Goal: Task Accomplishment & Management: Use online tool/utility

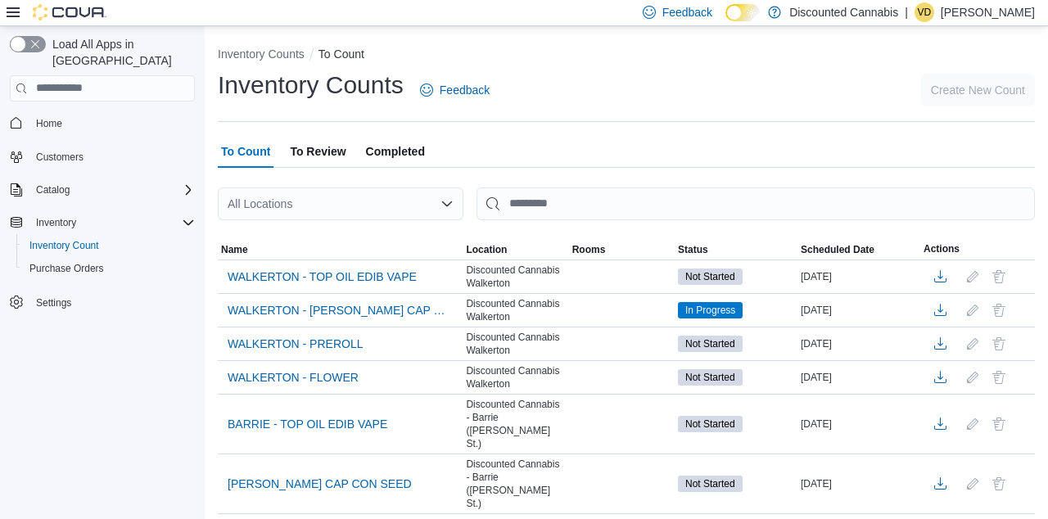
click at [328, 203] on div "All Locations" at bounding box center [341, 203] width 246 height 33
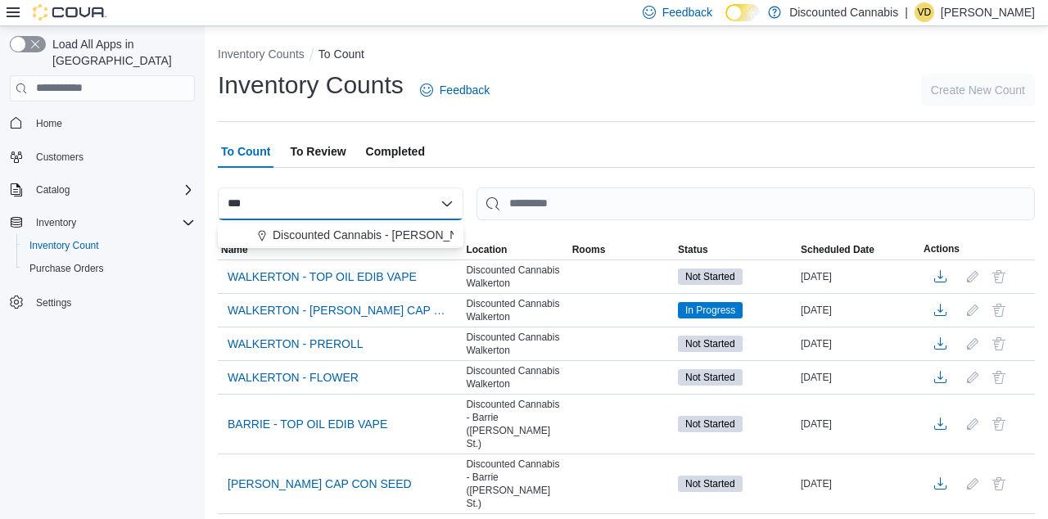
type input "***"
click at [421, 241] on span "Discounted Cannabis - [PERSON_NAME] Pkwy ([GEOGRAPHIC_DATA] )" at bounding box center [461, 235] width 377 height 16
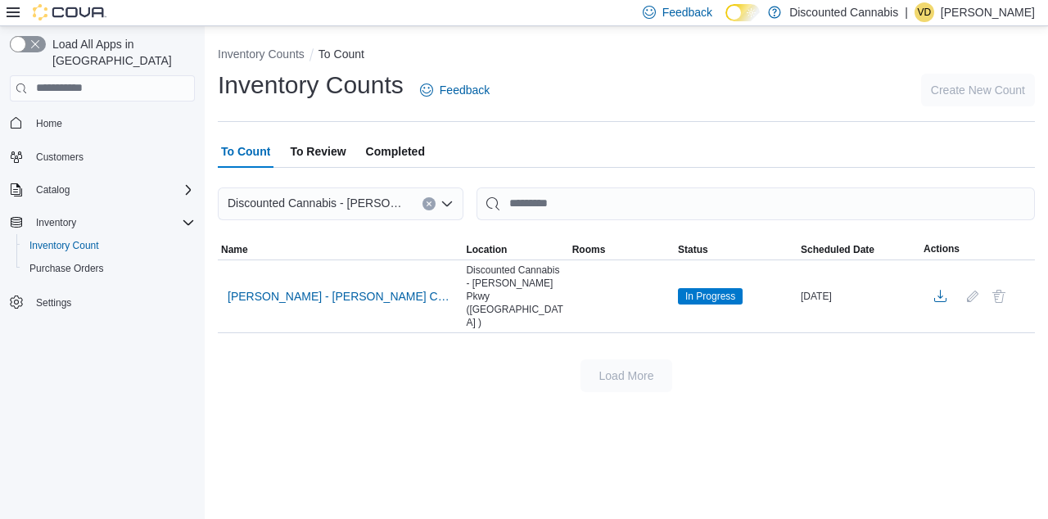
click at [566, 108] on div "Inventory Counts Feedback Create New Count" at bounding box center [626, 90] width 817 height 43
click at [340, 333] on div at bounding box center [626, 346] width 817 height 26
click at [255, 288] on span "[PERSON_NAME] - [PERSON_NAME] CAP CON SEED" at bounding box center [340, 296] width 225 height 16
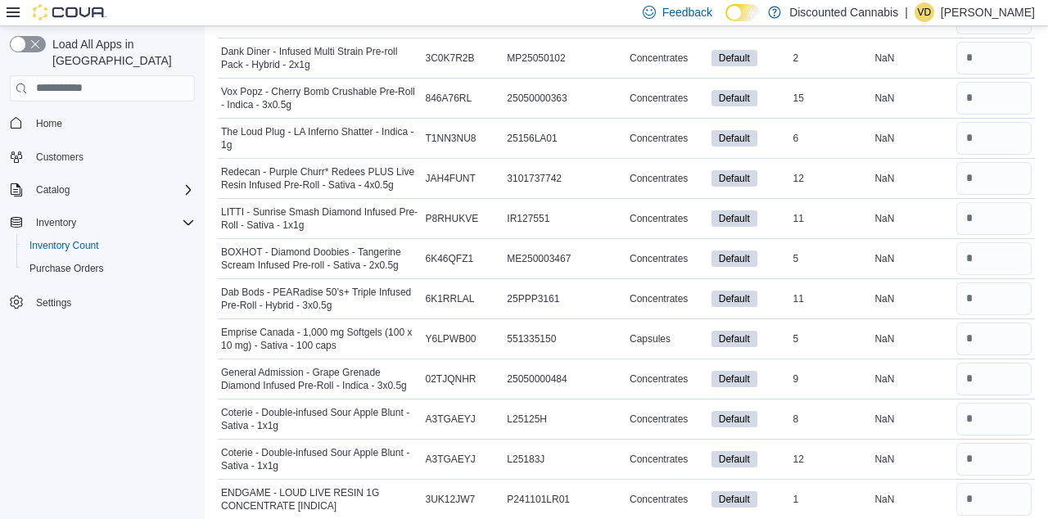
scroll to position [14685, 0]
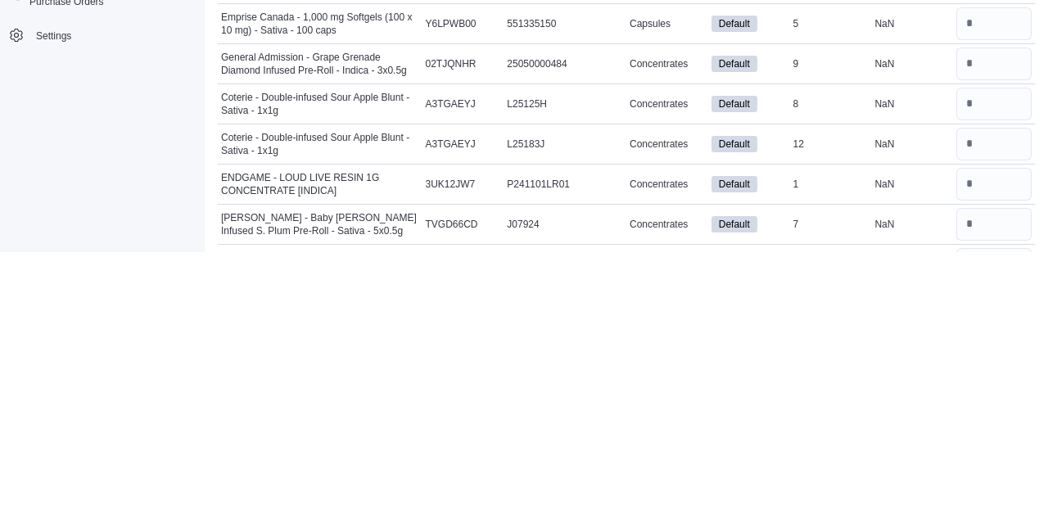
type input "*"
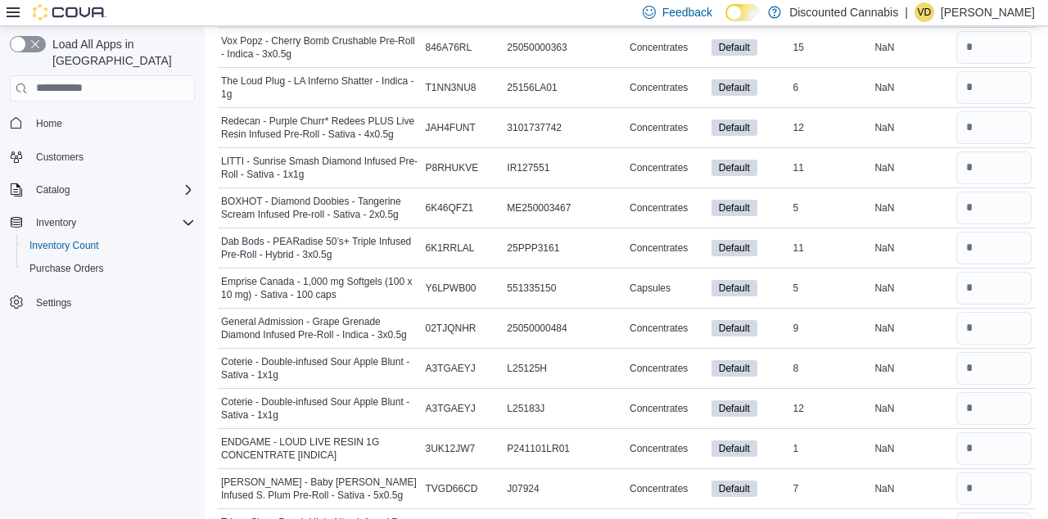
scroll to position [14681, 0]
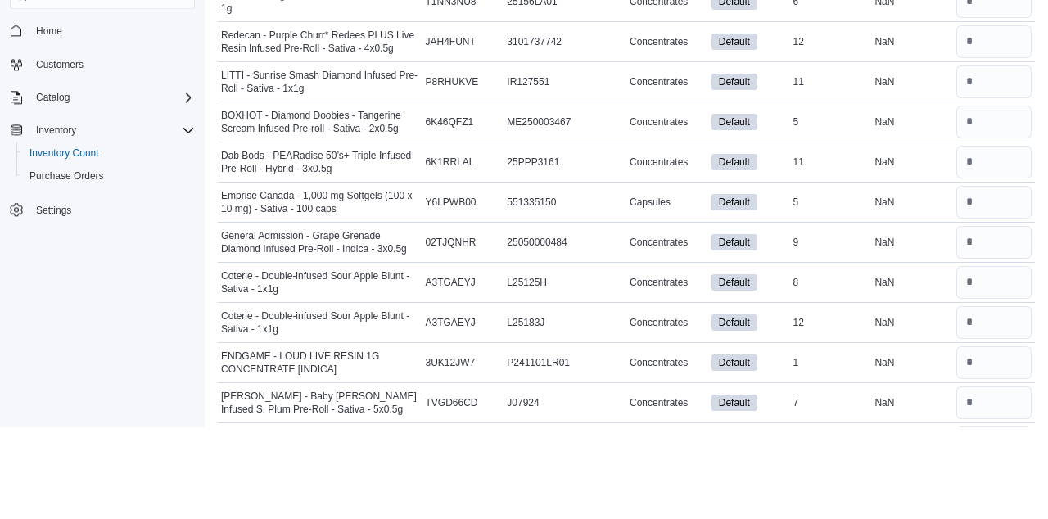
scroll to position [14685, 0]
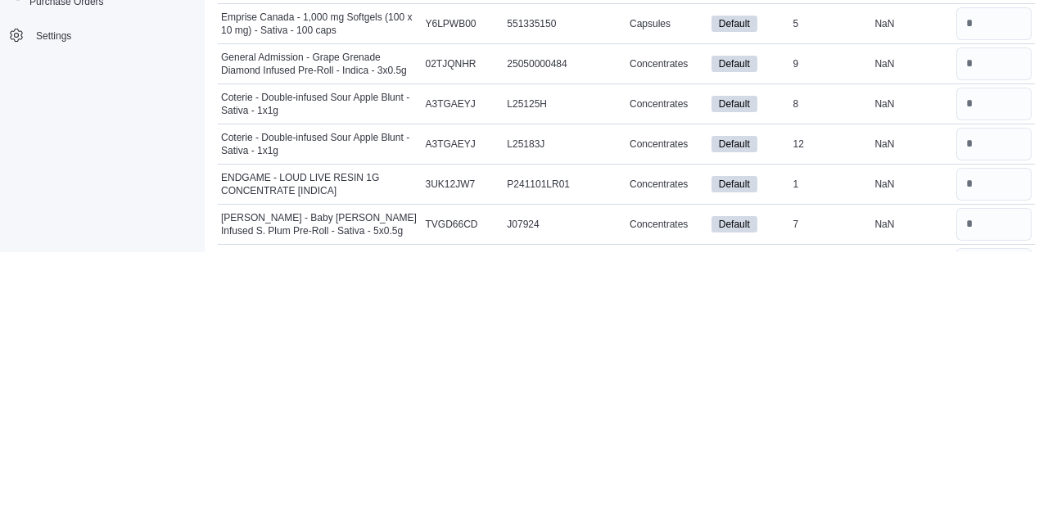
type input "*"
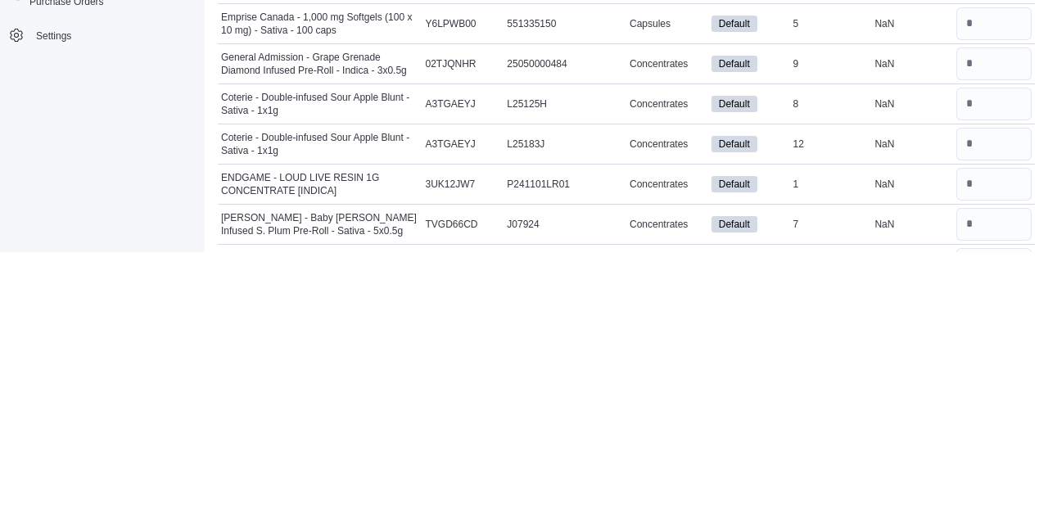
type input "*"
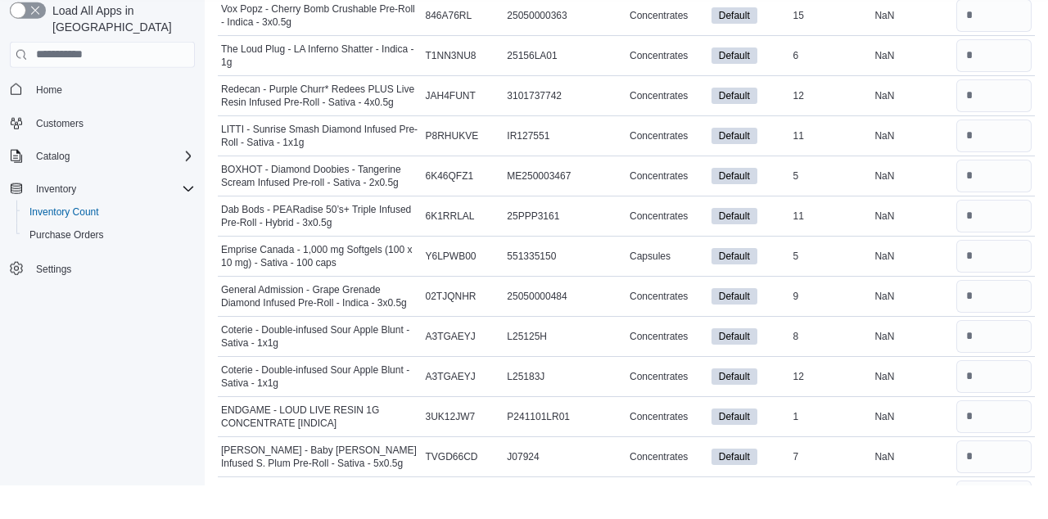
scroll to position [14686, 0]
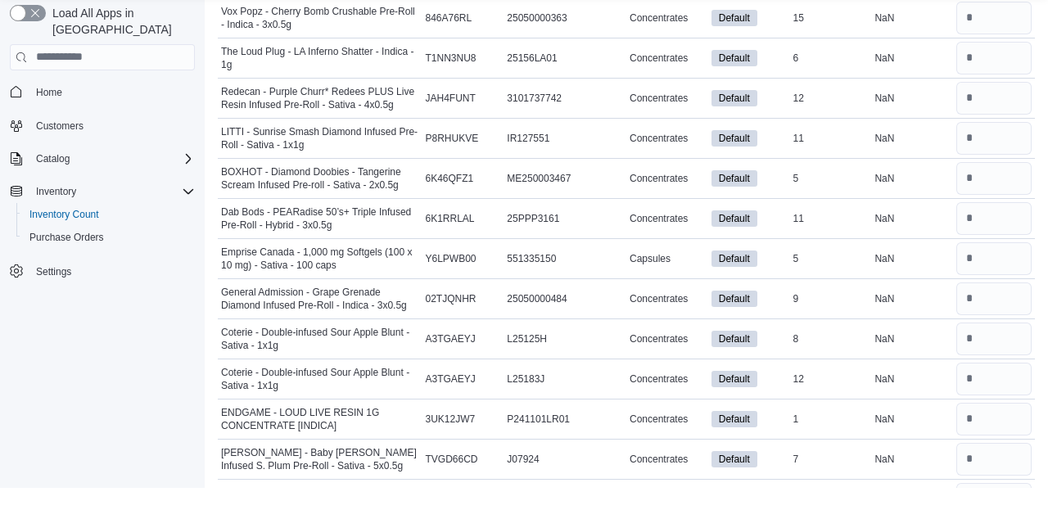
type input "*"
click at [980, 434] on input "number" at bounding box center [993, 450] width 75 height 33
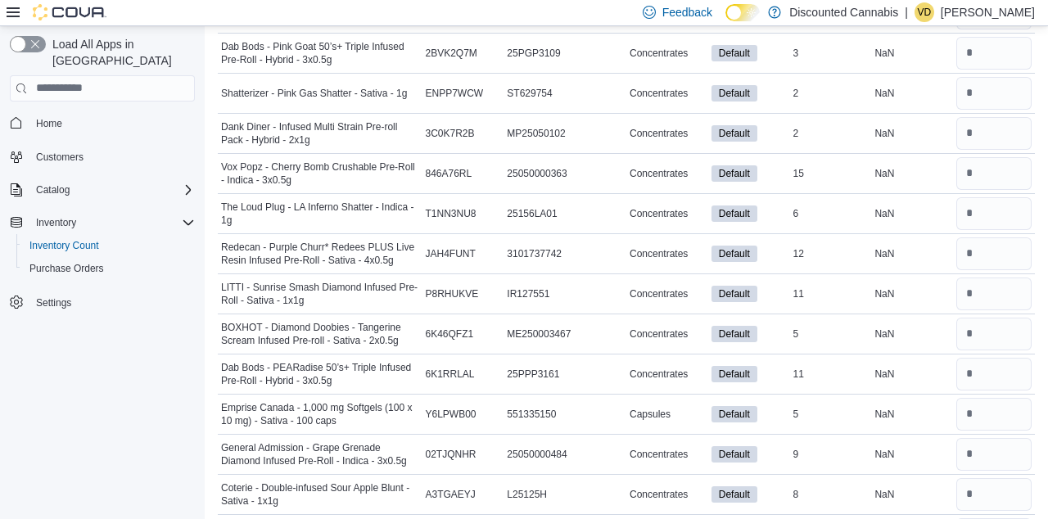
scroll to position [14556, 0]
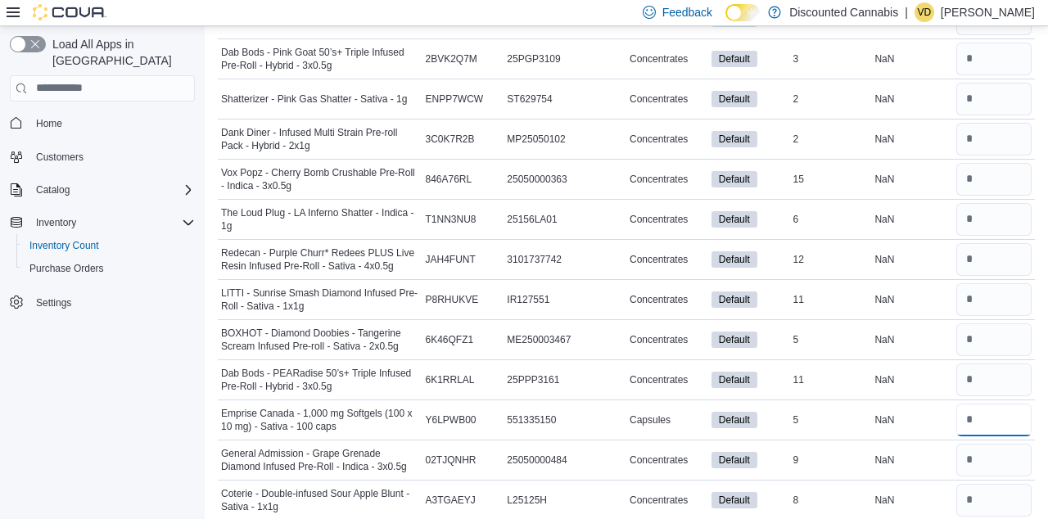
click at [995, 403] on input "number" at bounding box center [993, 419] width 75 height 33
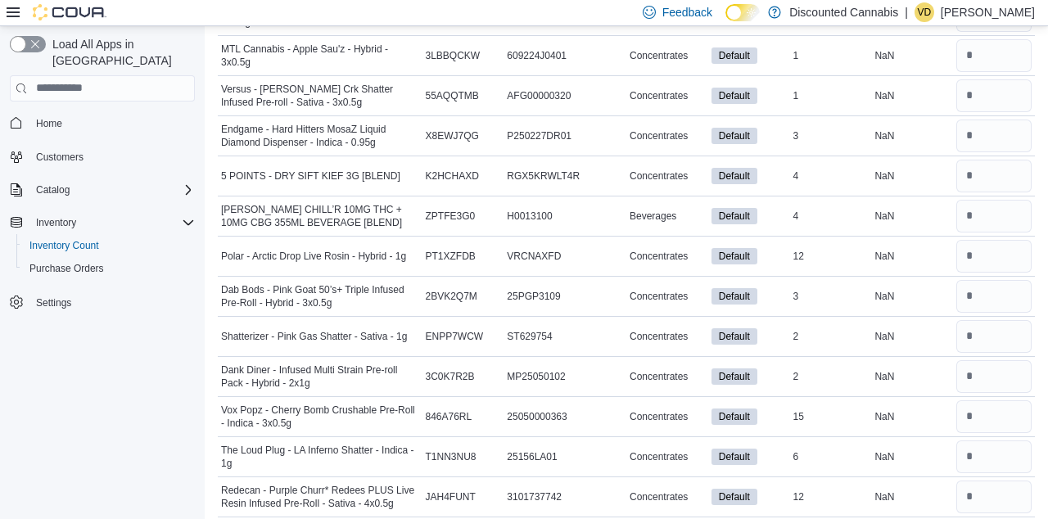
scroll to position [14319, 0]
type input "*"
click at [989, 440] on input "number" at bounding box center [993, 456] width 75 height 33
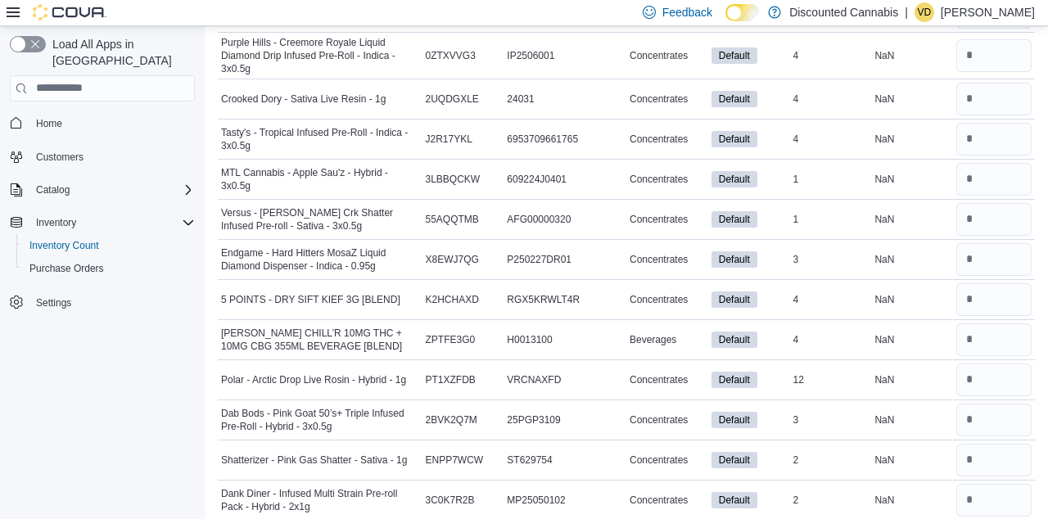
scroll to position [14194, 0]
type input "*"
click at [979, 444] on input "number" at bounding box center [993, 460] width 75 height 33
type input "*"
click at [994, 364] on input "number" at bounding box center [993, 380] width 75 height 33
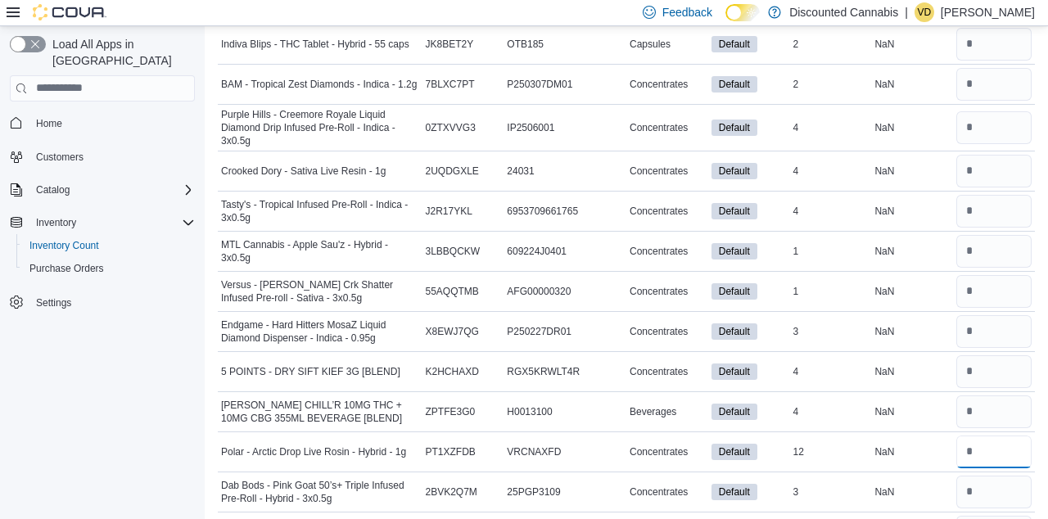
scroll to position [14122, 0]
type input "**"
click at [976, 396] on input "number" at bounding box center [993, 412] width 75 height 33
click at [150, 75] on input "search" at bounding box center [102, 88] width 185 height 26
click at [990, 396] on input "number" at bounding box center [993, 412] width 75 height 33
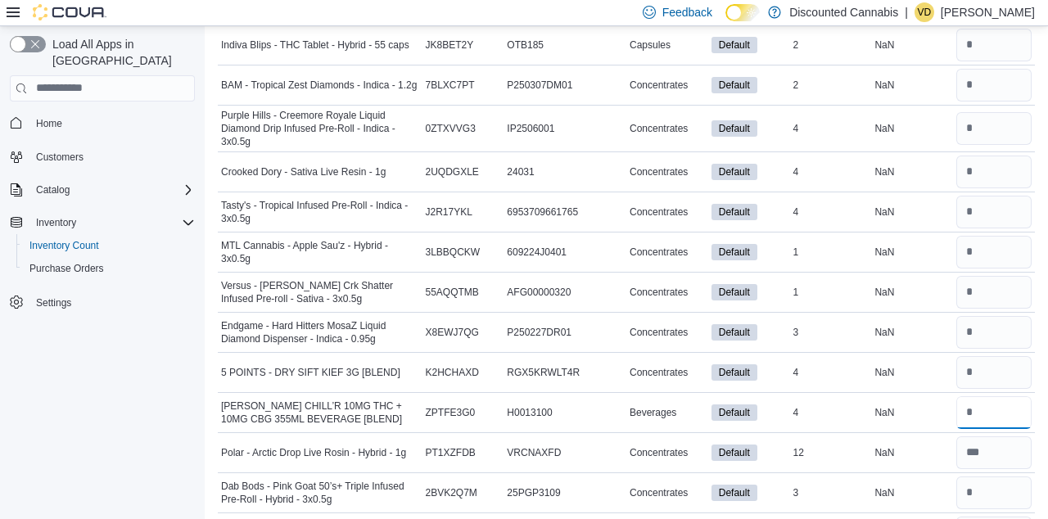
type input "*"
click at [993, 356] on input "number" at bounding box center [993, 372] width 75 height 33
type input "*"
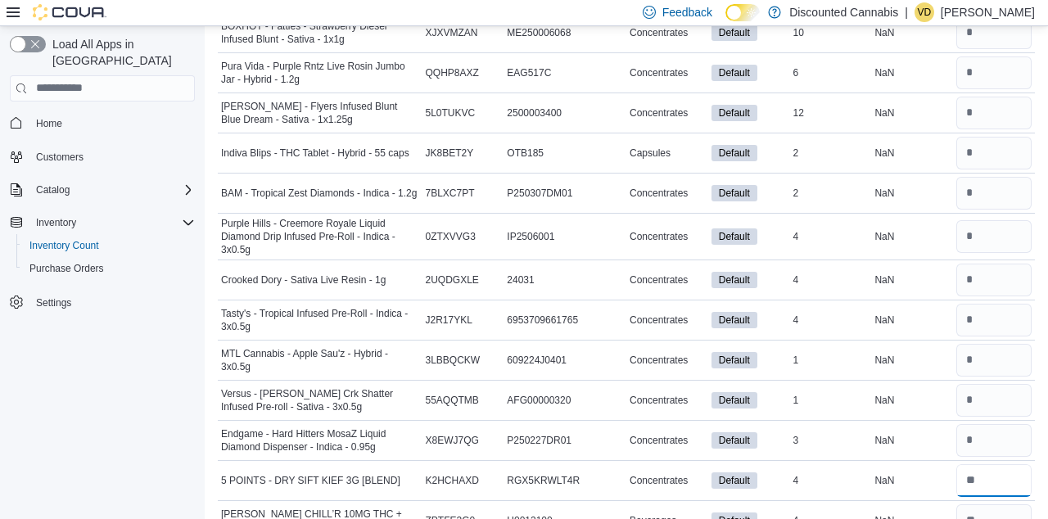
scroll to position [14014, 0]
click at [998, 425] on input "number" at bounding box center [993, 441] width 75 height 33
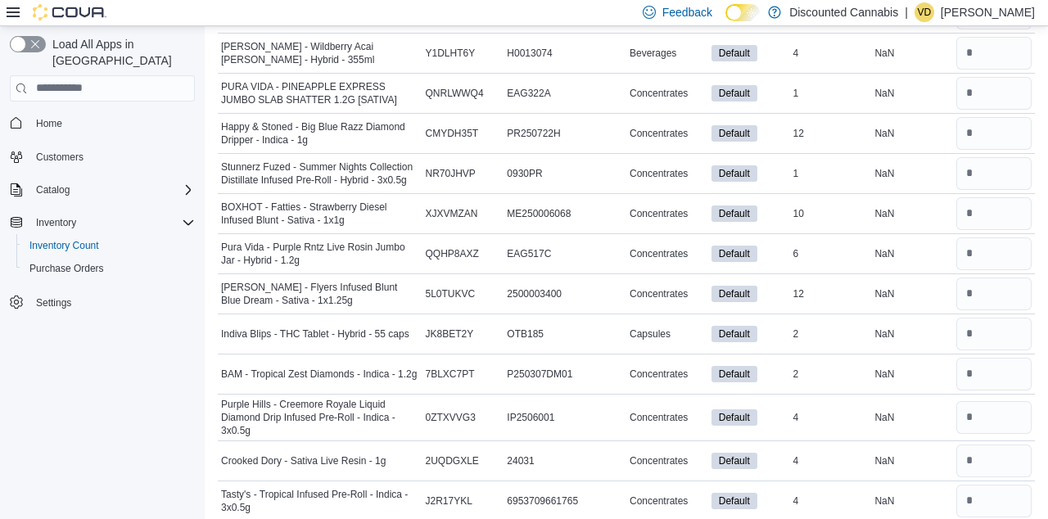
scroll to position [13831, 0]
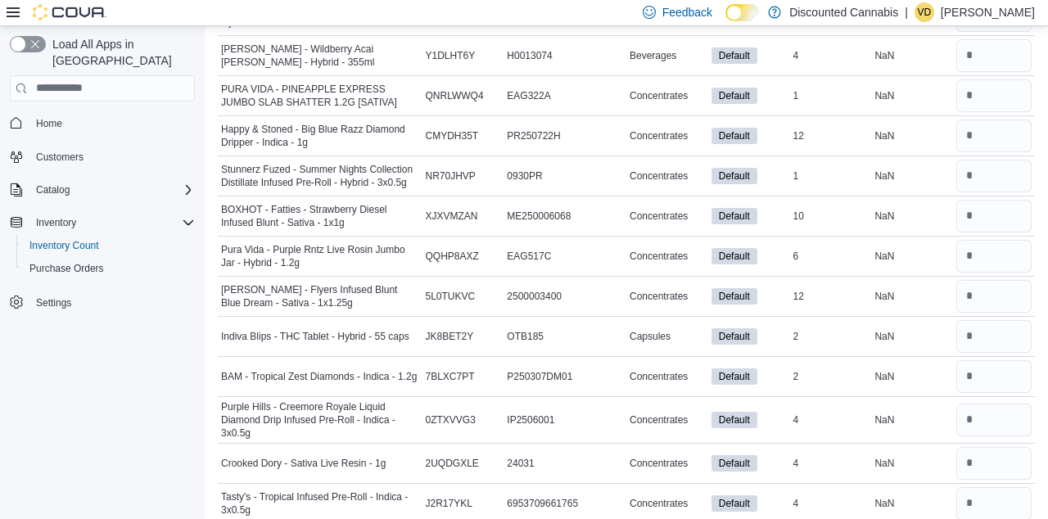
type input "*"
click at [999, 447] on input "number" at bounding box center [993, 463] width 75 height 33
type input "*"
click at [985, 360] on input "number" at bounding box center [993, 376] width 75 height 33
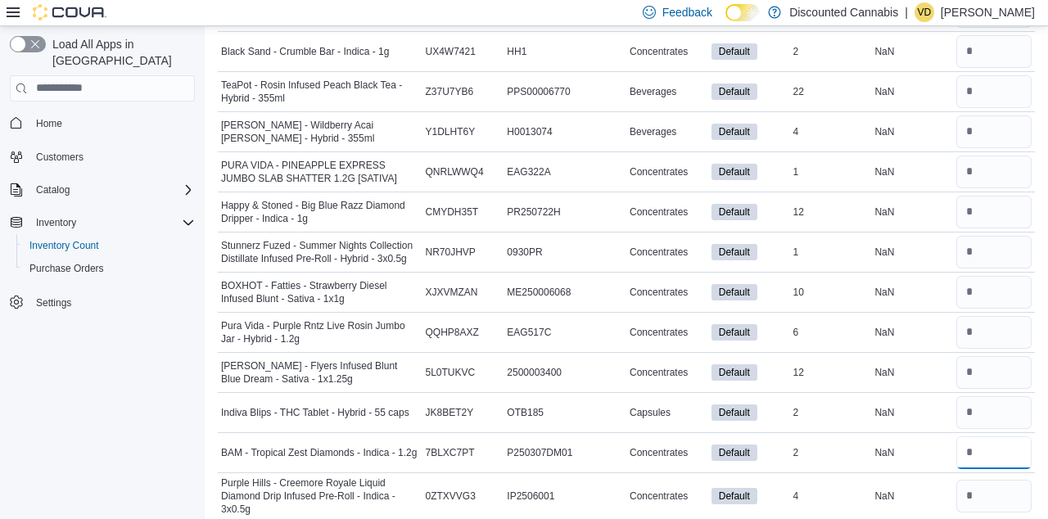
scroll to position [13755, 0]
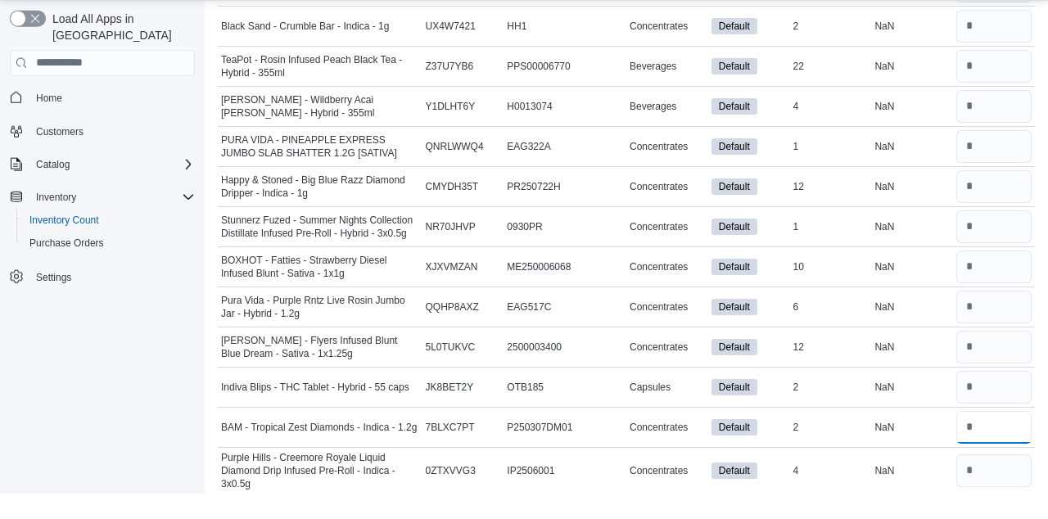
type input "*"
click at [978, 396] on input "number" at bounding box center [993, 412] width 75 height 33
type input "*"
click at [980, 356] on input "number" at bounding box center [993, 372] width 75 height 33
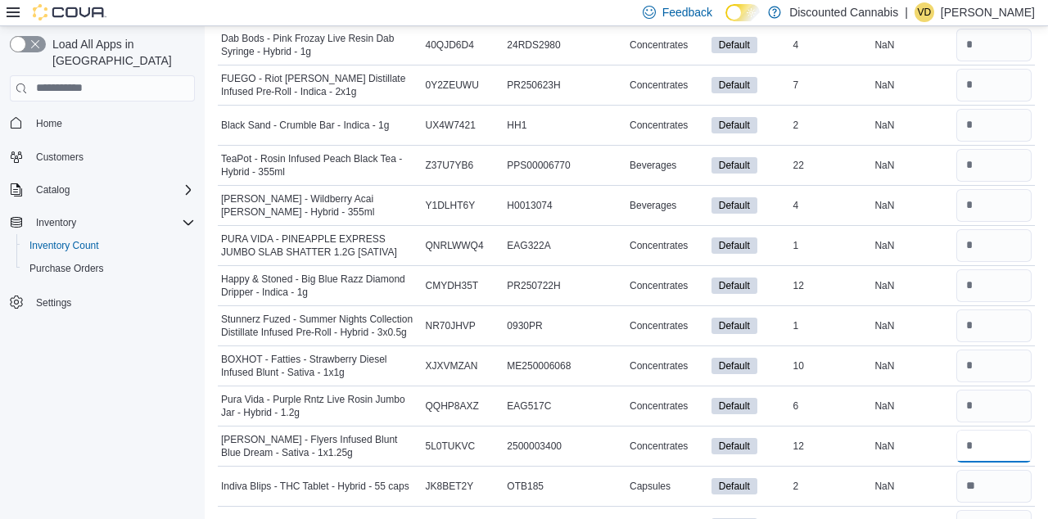
scroll to position [13680, 0]
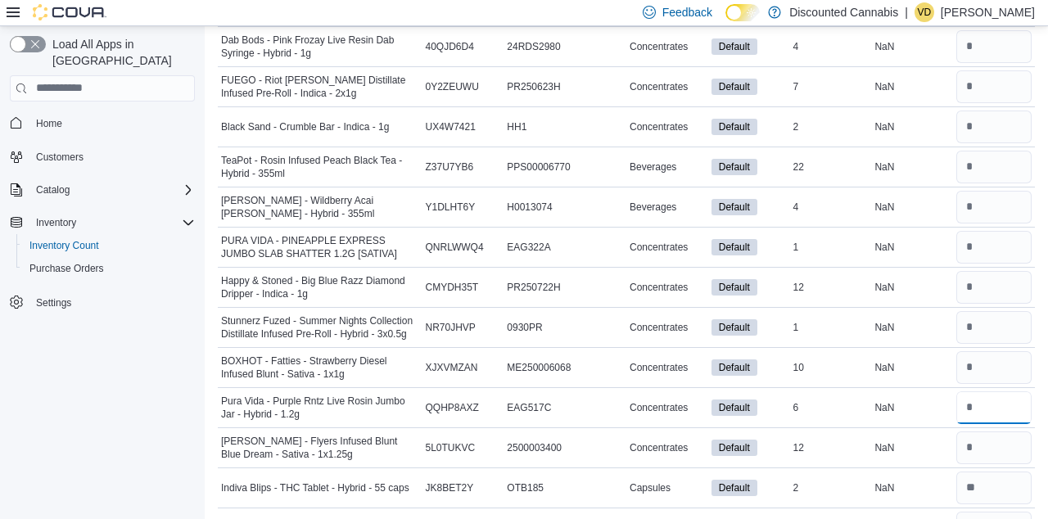
click at [985, 391] on input "number" at bounding box center [993, 407] width 75 height 33
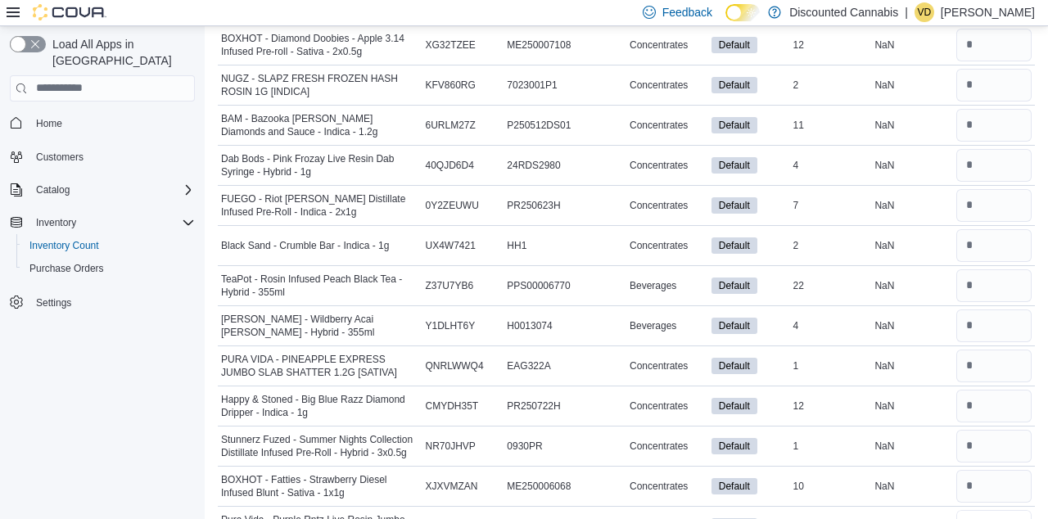
scroll to position [13559, 0]
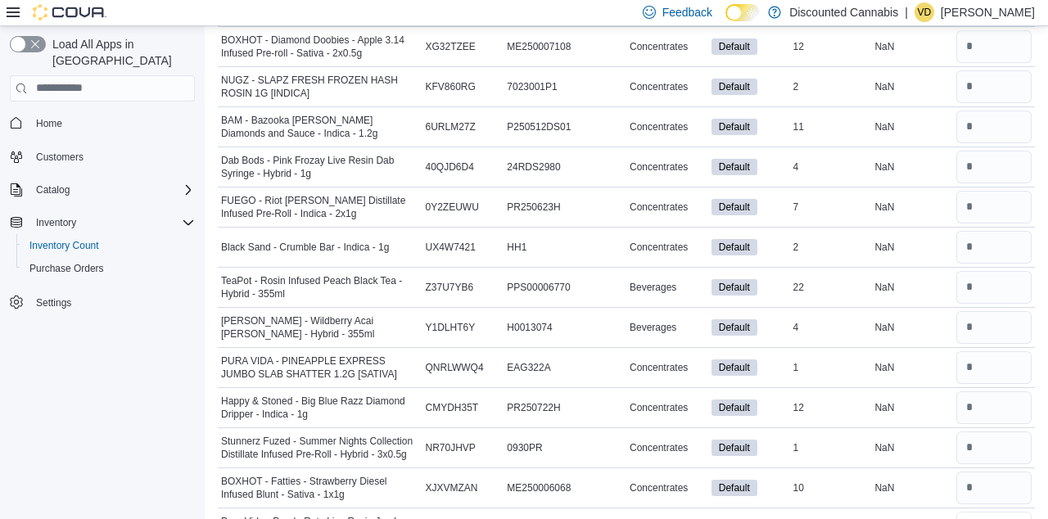
type input "*"
click at [984, 391] on input "number" at bounding box center [993, 407] width 75 height 33
type input "**"
click at [997, 351] on input "number" at bounding box center [993, 367] width 75 height 33
click at [989, 351] on input "number" at bounding box center [993, 367] width 75 height 33
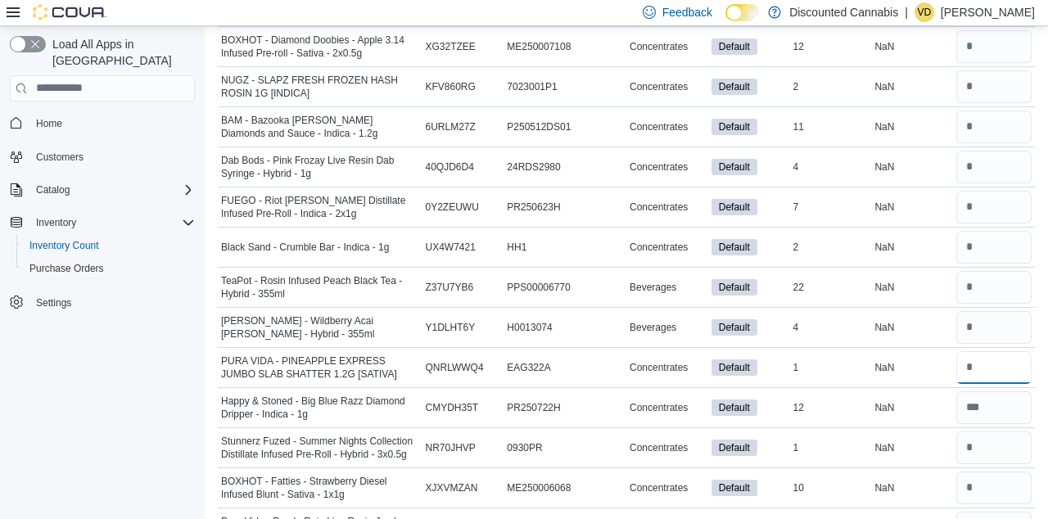
type input "*"
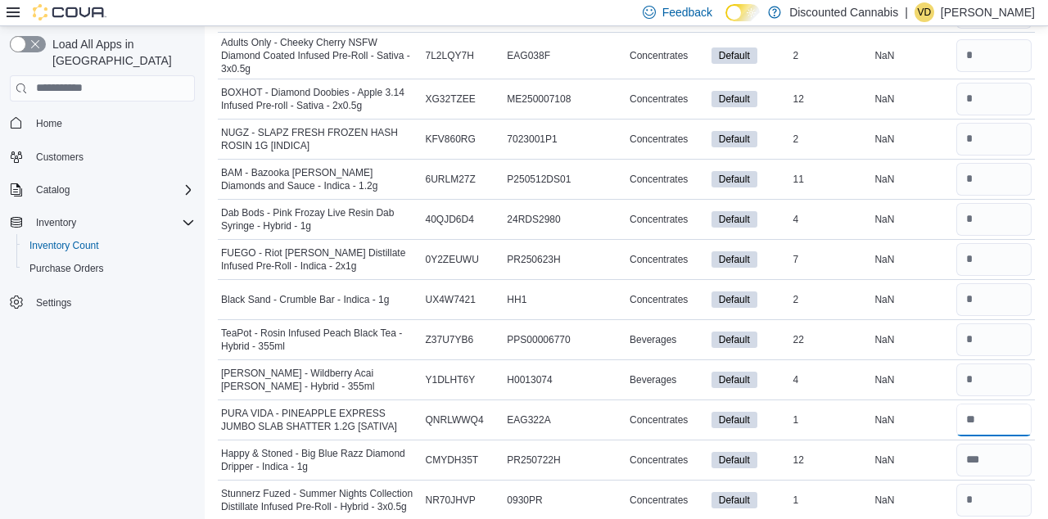
scroll to position [13499, 0]
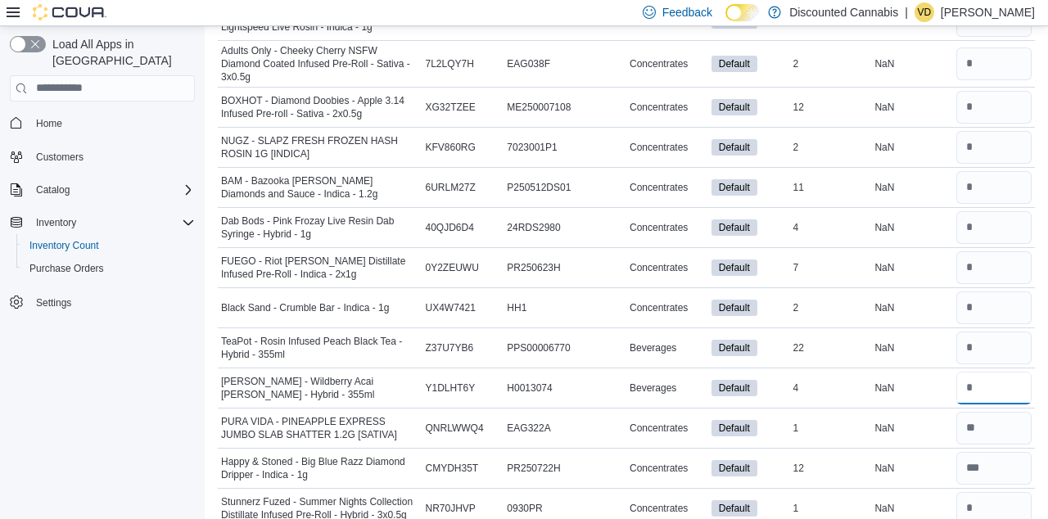
click at [987, 372] on input "number" at bounding box center [993, 388] width 75 height 33
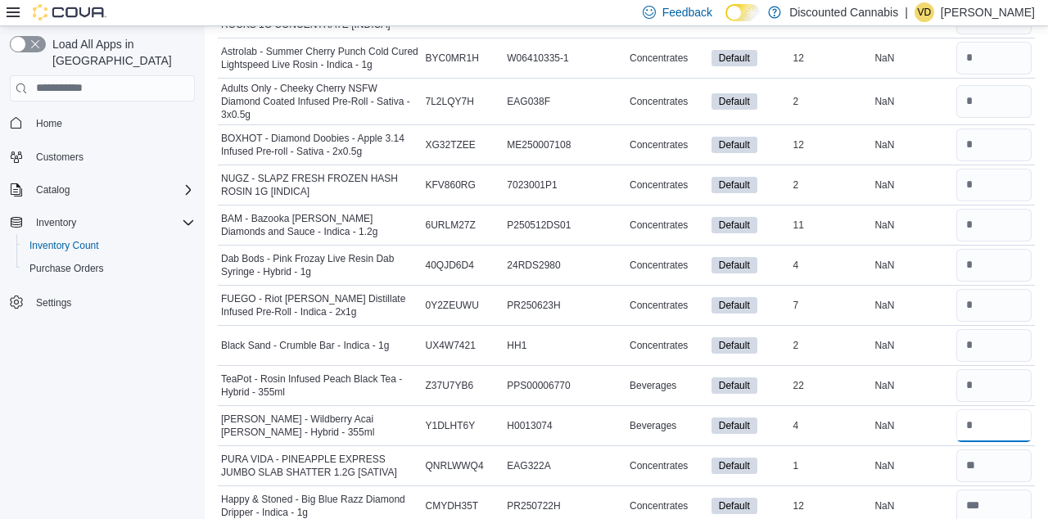
scroll to position [13458, 0]
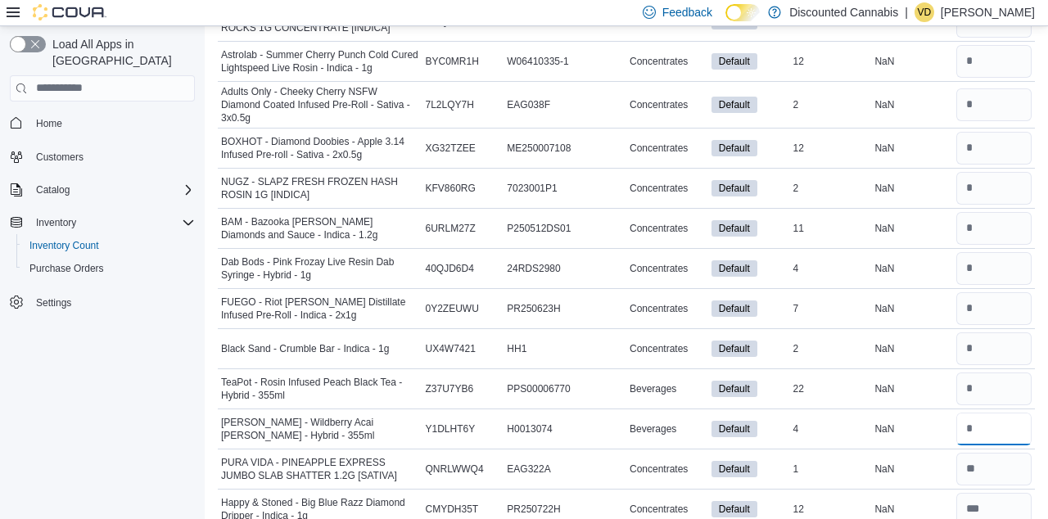
type input "*"
click at [1003, 372] on input "number" at bounding box center [993, 388] width 75 height 33
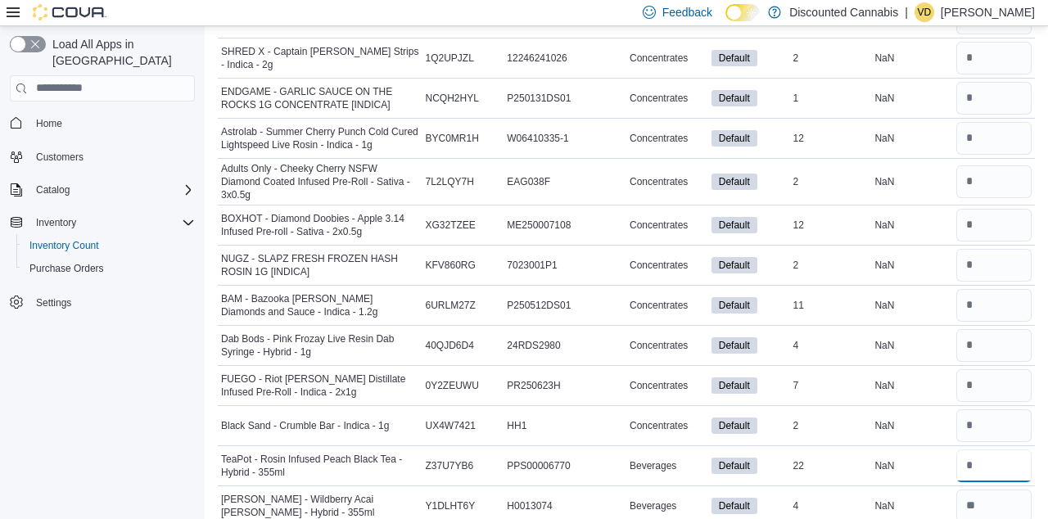
scroll to position [13379, 0]
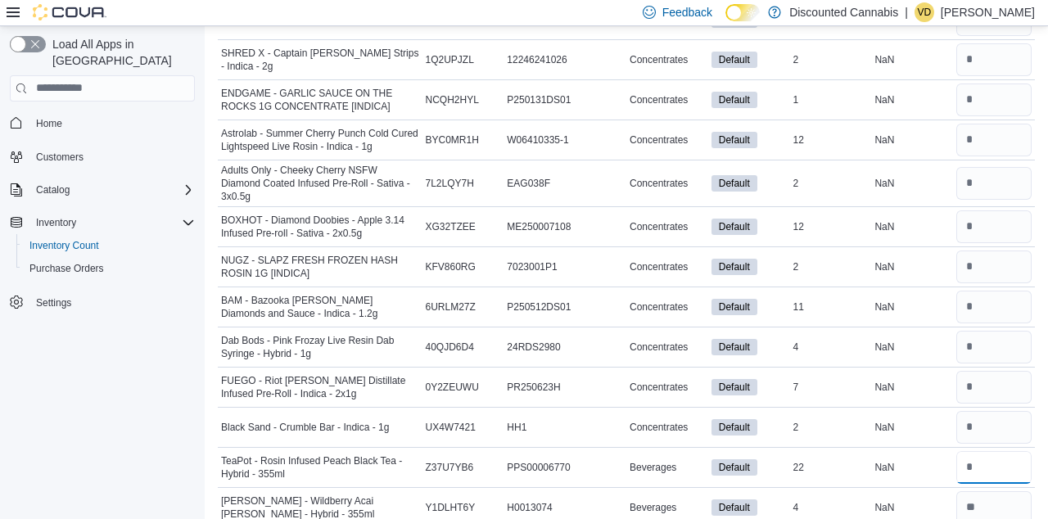
type input "**"
click at [970, 411] on input "number" at bounding box center [993, 427] width 75 height 33
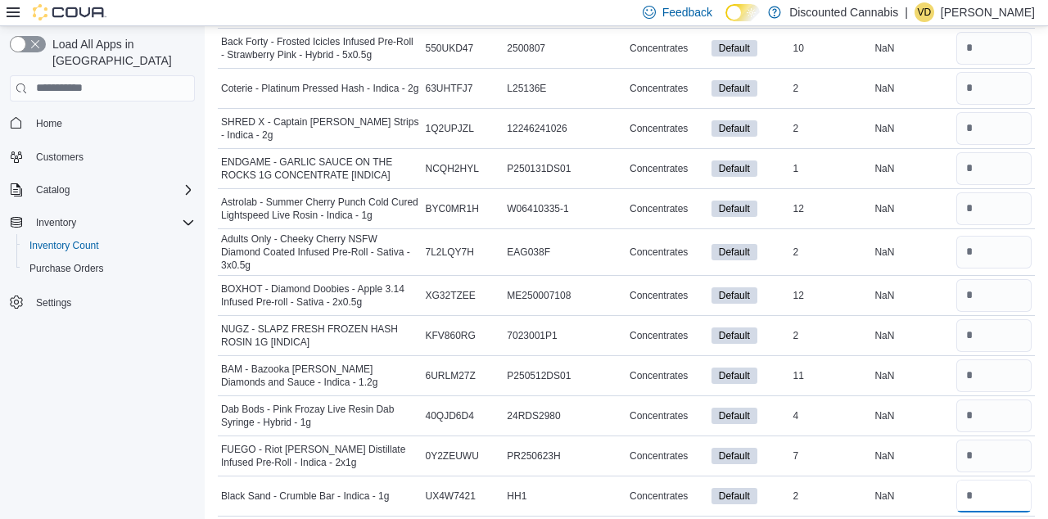
scroll to position [13309, 0]
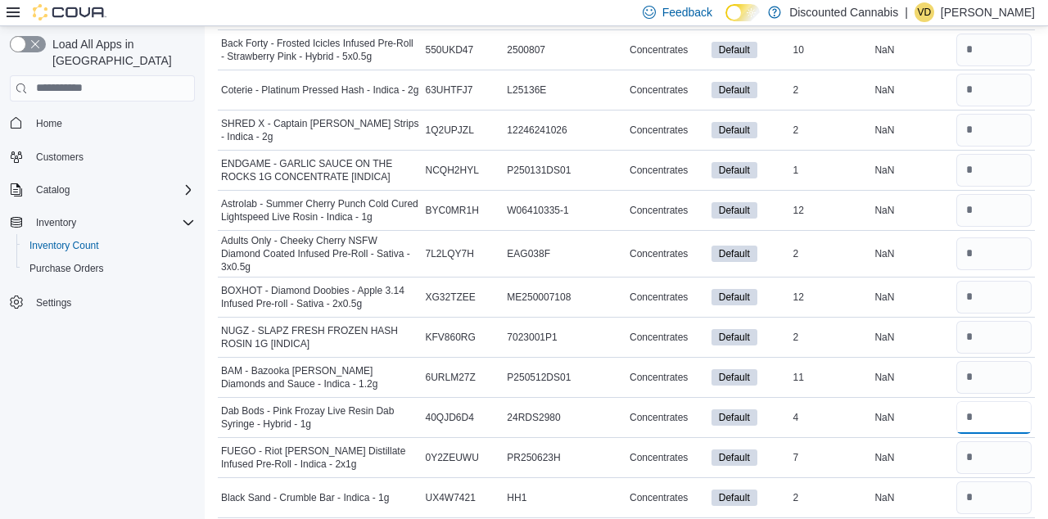
click at [989, 401] on input "number" at bounding box center [993, 417] width 75 height 33
type input "*"
click at [985, 361] on input "number" at bounding box center [993, 377] width 75 height 33
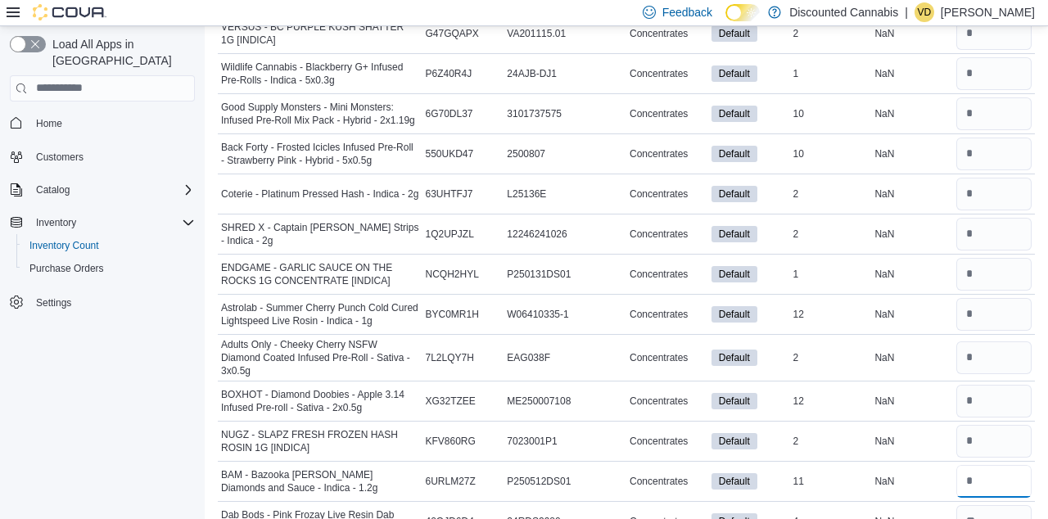
scroll to position [13202, 0]
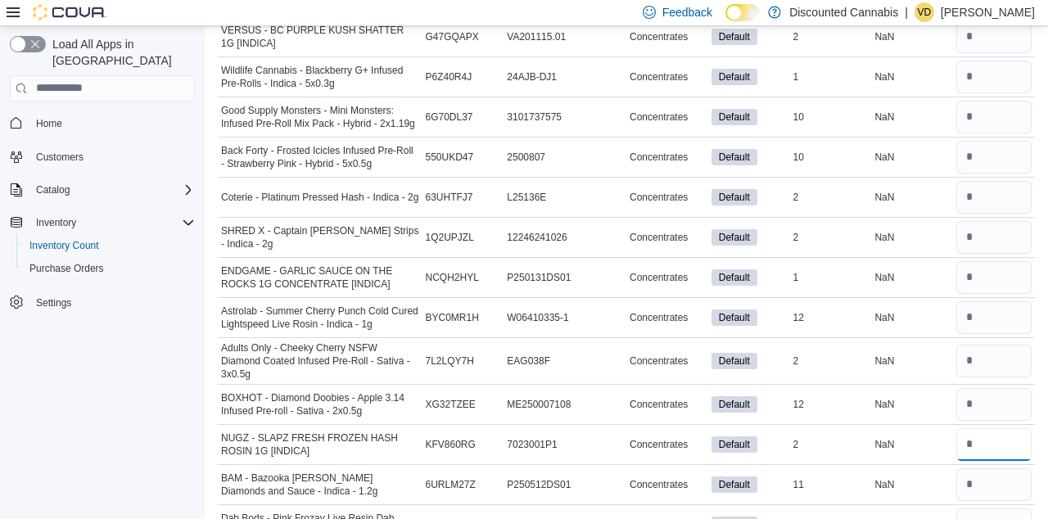
click at [976, 428] on input "number" at bounding box center [993, 444] width 75 height 33
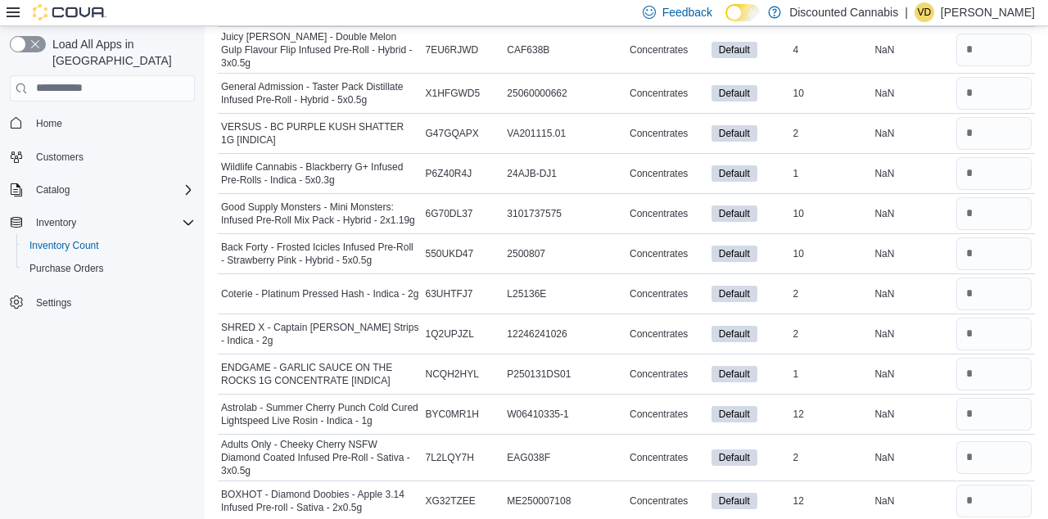
scroll to position [13104, 0]
type input "*"
click at [985, 358] on input "number" at bounding box center [993, 374] width 75 height 33
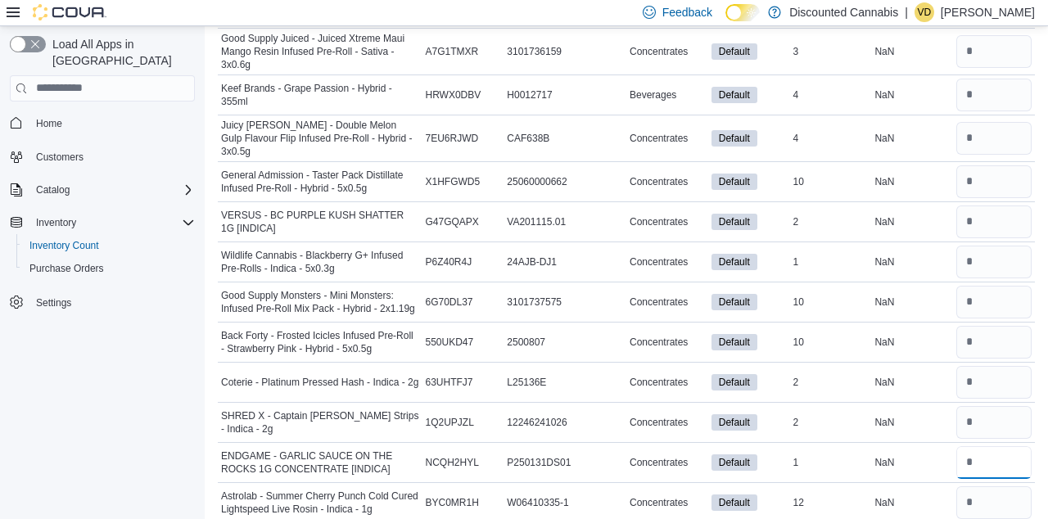
scroll to position [13011, 0]
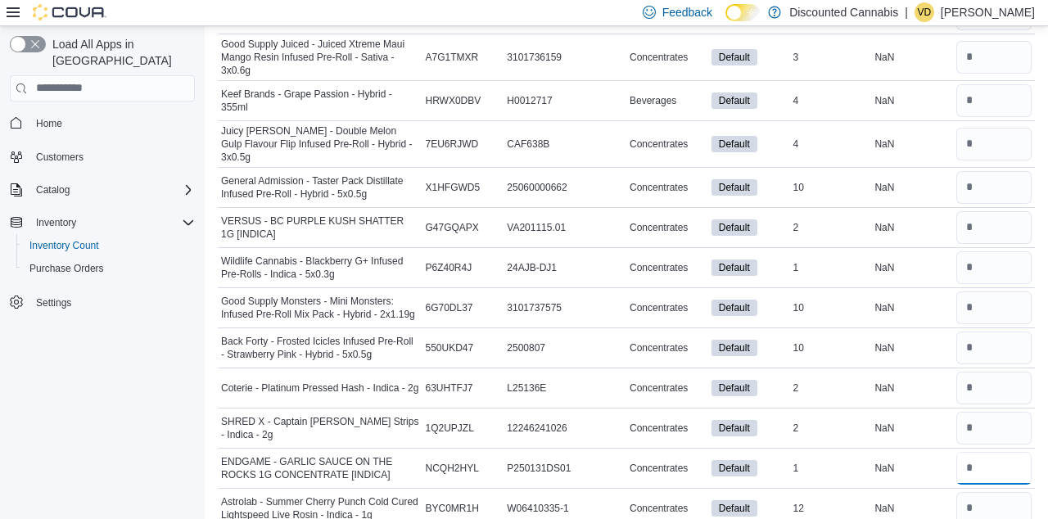
type input "**"
click at [971, 412] on input "number" at bounding box center [993, 428] width 75 height 33
type input "*"
click at [979, 372] on input "number" at bounding box center [993, 388] width 75 height 33
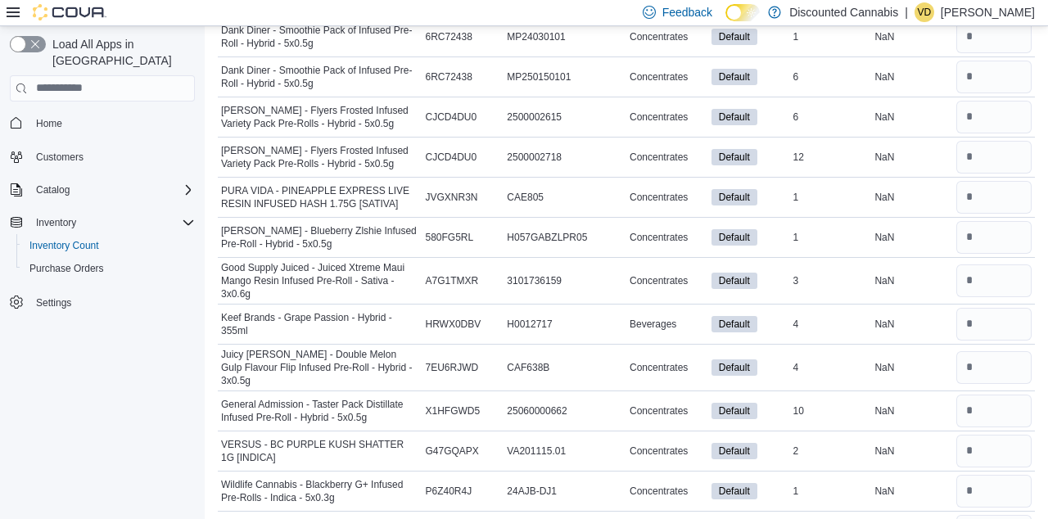
scroll to position [12787, 0]
type input "*"
click at [984, 435] on input "number" at bounding box center [993, 451] width 75 height 33
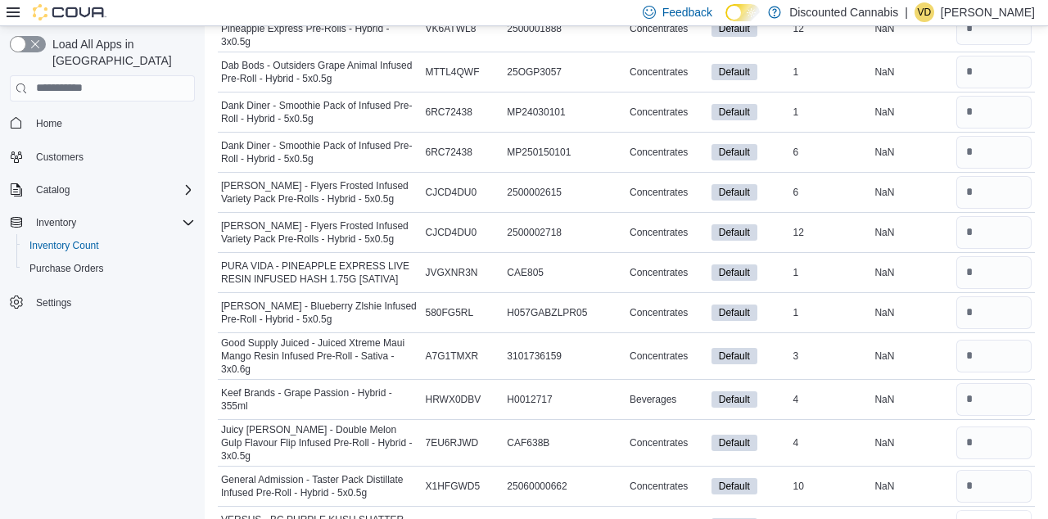
scroll to position [12711, 0]
type input "*"
click at [976, 427] on input "number" at bounding box center [993, 443] width 75 height 33
click at [578, 19] on div "Feedback Dark Mode Discounted Cannabis | VD [PERSON_NAME]" at bounding box center [524, 13] width 1048 height 26
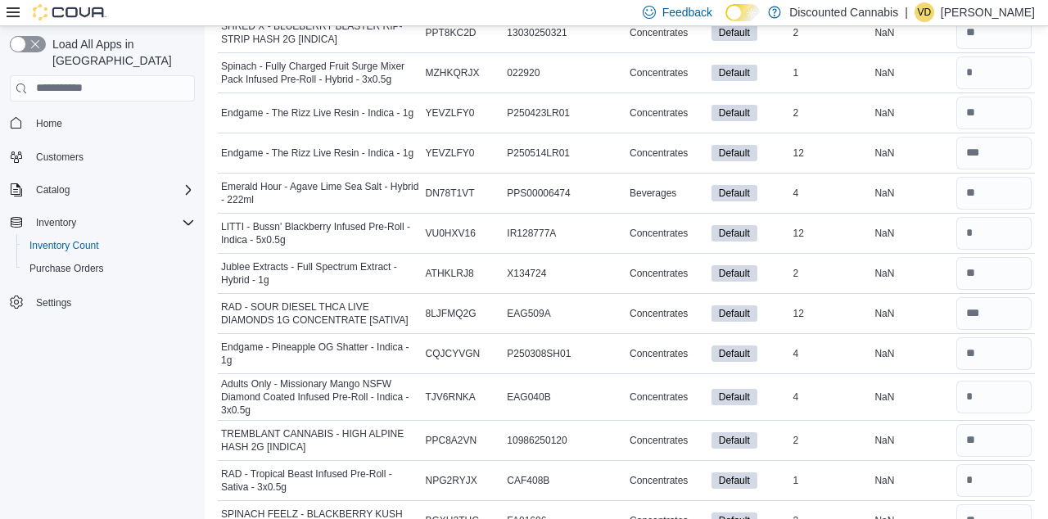
scroll to position [0, 0]
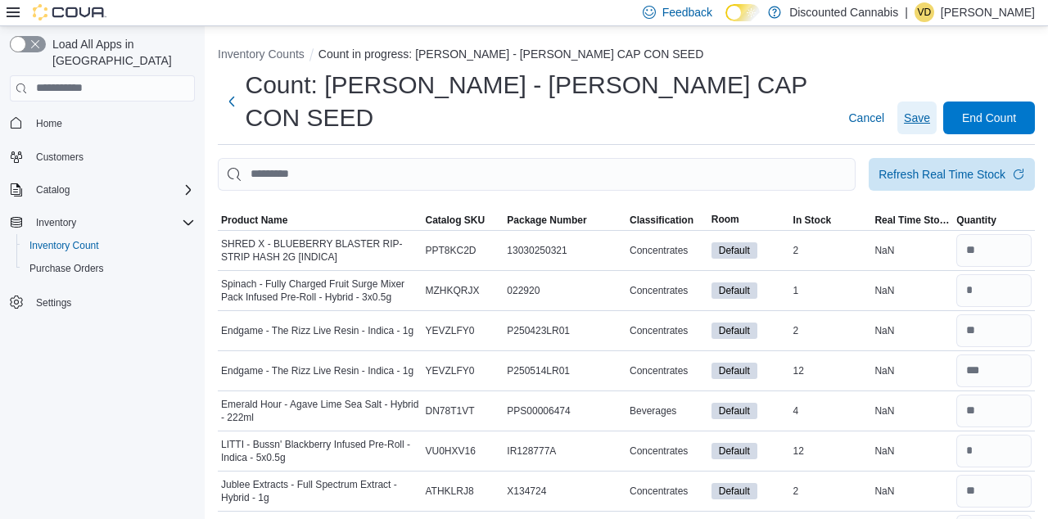
click at [917, 110] on span "Save" at bounding box center [917, 118] width 26 height 16
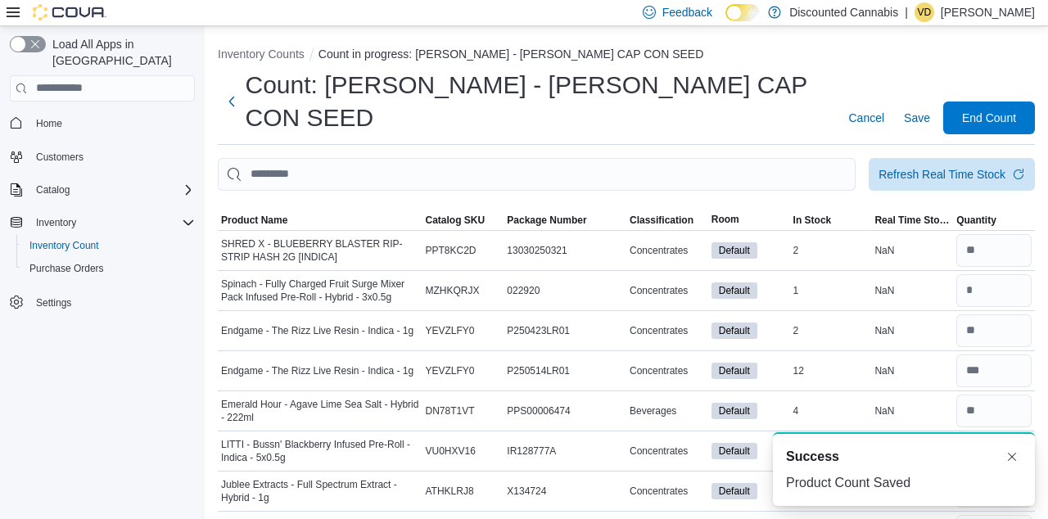
click at [994, 21] on p "[PERSON_NAME]" at bounding box center [987, 12] width 94 height 20
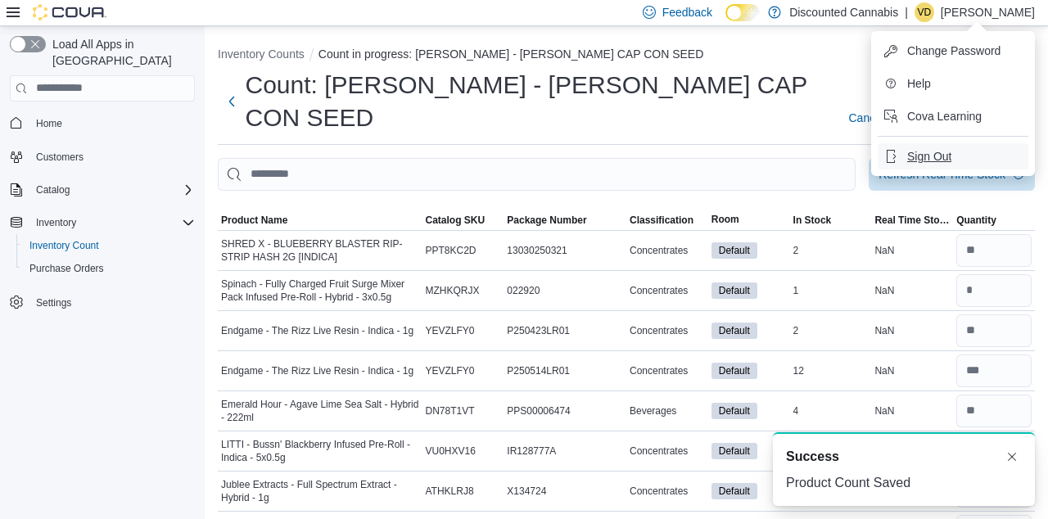
click at [953, 146] on button "Sign Out" at bounding box center [952, 156] width 151 height 26
